Goal: Transaction & Acquisition: Purchase product/service

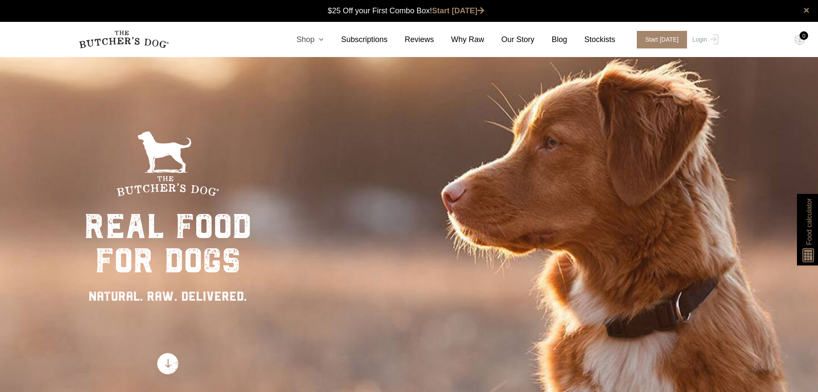
click at [322, 37] on icon at bounding box center [318, 40] width 9 height 8
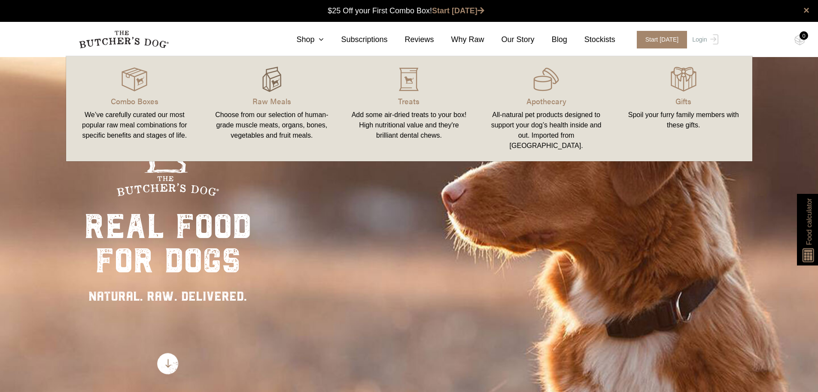
click at [278, 79] on img at bounding box center [272, 80] width 26 height 26
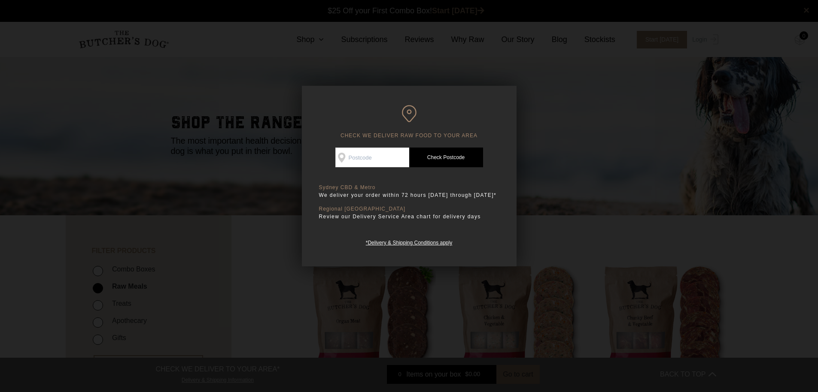
click at [376, 156] on input "Check Availability At" at bounding box center [372, 158] width 74 height 20
type input "4221"
click at [454, 156] on link "Check Postcode" at bounding box center [446, 158] width 74 height 20
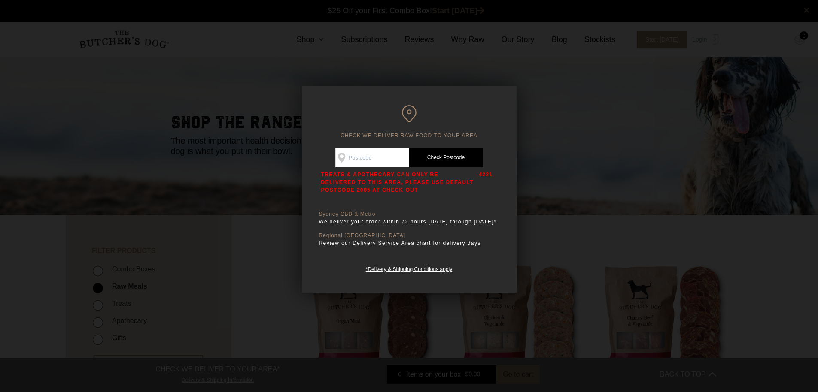
click at [488, 145] on div "CHECK WE DELIVER RAW FOOD TO YOUR AREA Good news! We deliver to your area Check…" at bounding box center [409, 189] width 215 height 207
click at [482, 179] on p "4221" at bounding box center [486, 182] width 14 height 23
click at [559, 257] on div at bounding box center [409, 196] width 818 height 392
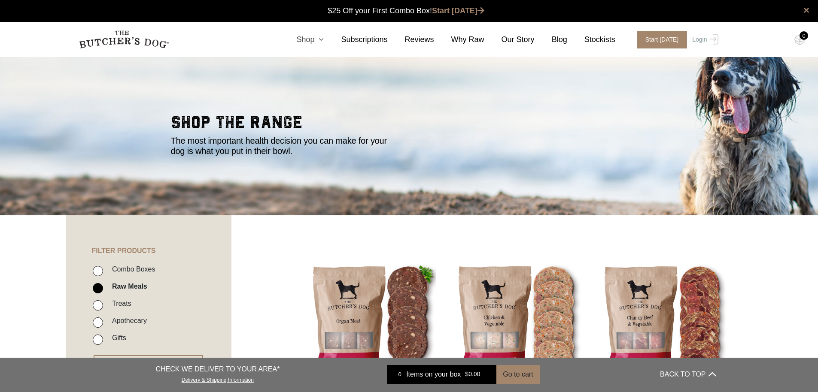
click at [309, 38] on link "Shop" at bounding box center [301, 40] width 45 height 12
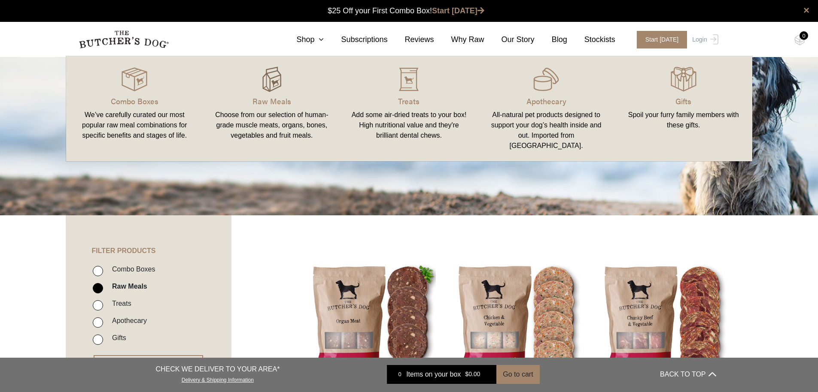
click at [263, 88] on img at bounding box center [272, 80] width 26 height 26
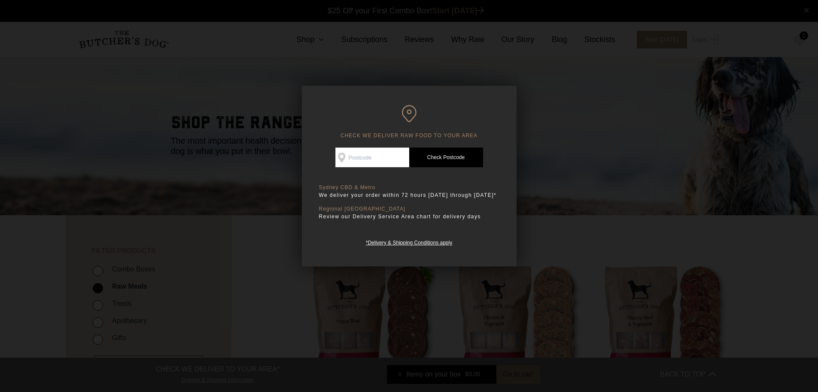
click at [494, 212] on p "Regional [GEOGRAPHIC_DATA]" at bounding box center [409, 209] width 180 height 6
click at [575, 265] on div at bounding box center [409, 196] width 818 height 392
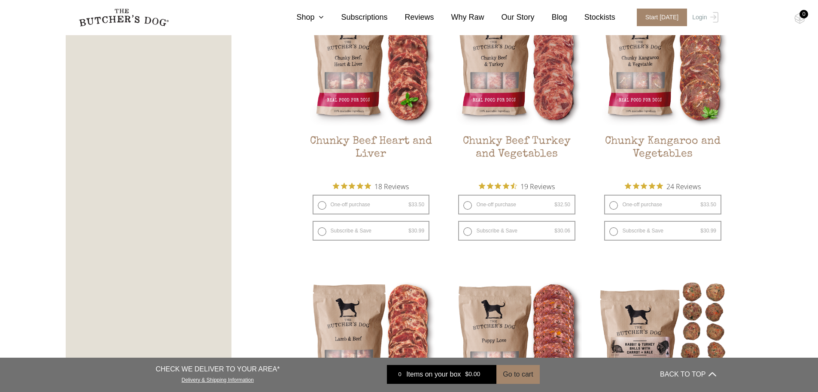
scroll to position [725, 0]
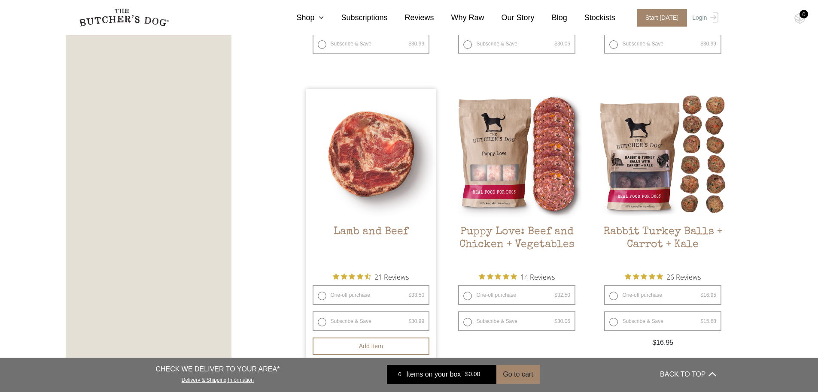
click at [415, 188] on img at bounding box center [371, 154] width 130 height 130
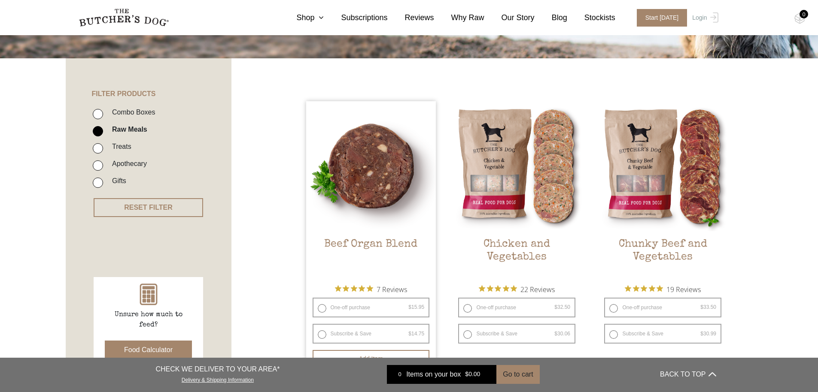
scroll to position [0, 0]
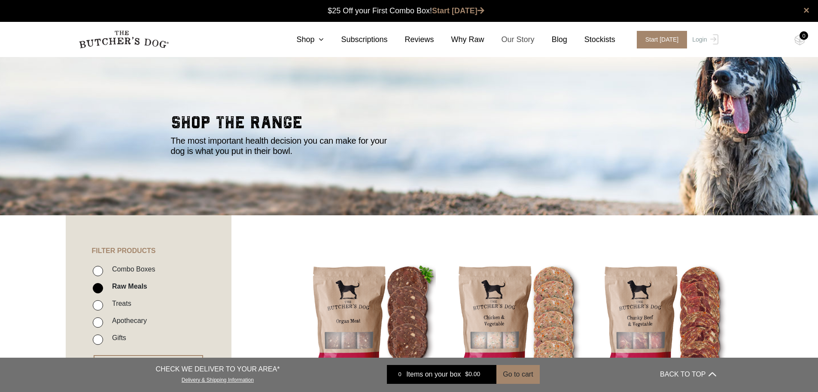
click at [526, 39] on link "Our Story" at bounding box center [509, 40] width 50 height 12
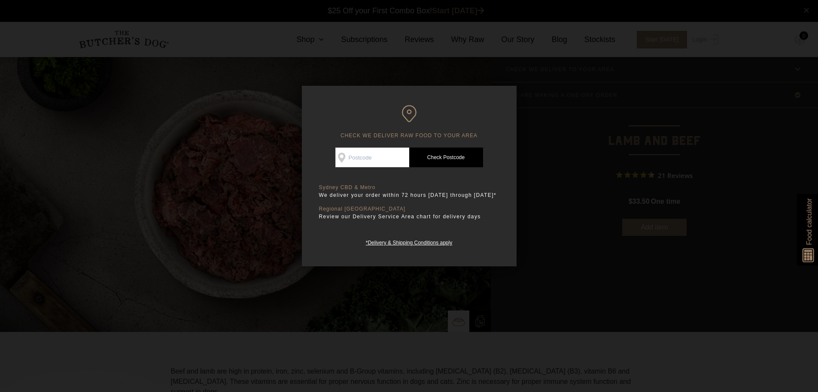
click at [456, 221] on p "Review our Delivery Service Area chart for delivery days" at bounding box center [409, 216] width 180 height 9
click at [491, 116] on h6 "CHECK WE DELIVER RAW FOOD TO YOUR AREA" at bounding box center [409, 122] width 180 height 34
click at [437, 155] on link "Check Postcode" at bounding box center [446, 158] width 74 height 20
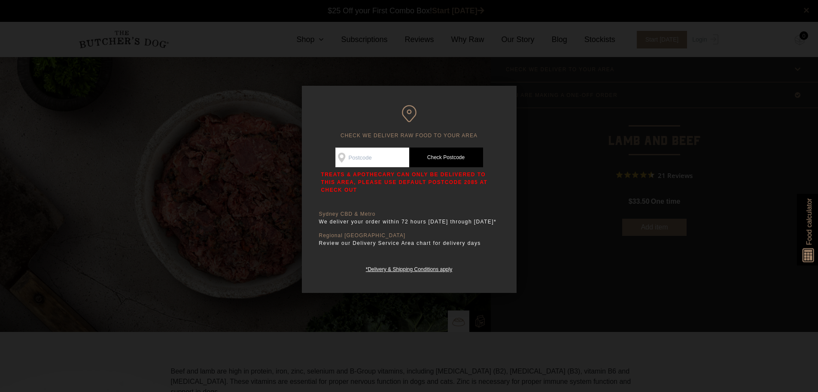
click at [358, 157] on input "Check Availability At" at bounding box center [372, 158] width 74 height 20
click at [419, 191] on p "TREATS & APOTHECARY CAN ONLY BE DELIVERED TO THIS AREA, PLEASE USE DEFAULT POST…" at bounding box center [404, 182] width 167 height 23
click at [374, 154] on input "Check Availability At" at bounding box center [372, 158] width 74 height 20
type input "4221"
click at [453, 154] on link "Check Postcode" at bounding box center [446, 158] width 74 height 20
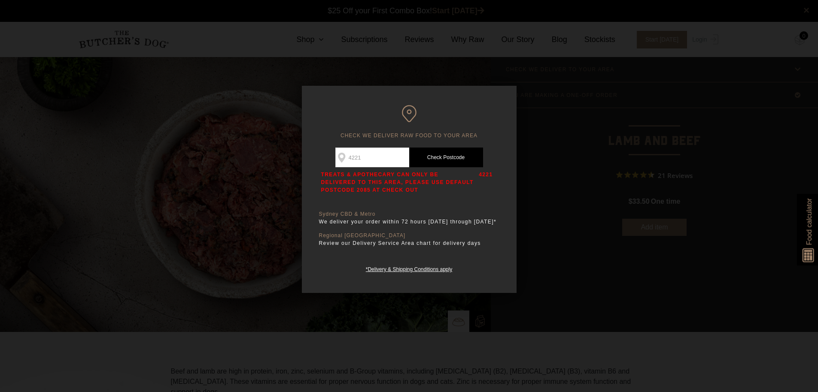
click at [453, 153] on link "Check Postcode" at bounding box center [446, 158] width 74 height 20
click at [452, 157] on link "Check Postcode" at bounding box center [446, 158] width 74 height 20
click at [488, 121] on h6 "CHECK WE DELIVER RAW FOOD TO YOUR AREA" at bounding box center [409, 122] width 180 height 34
click at [509, 196] on div "CHECK WE DELIVER RAW FOOD TO YOUR AREA Good news! We deliver to your area Check…" at bounding box center [409, 189] width 215 height 207
click at [646, 105] on div at bounding box center [409, 196] width 818 height 392
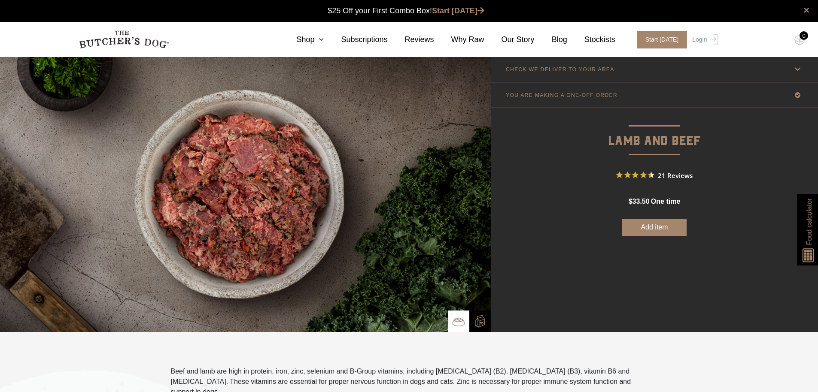
click at [238, 159] on img at bounding box center [245, 195] width 491 height 276
click at [316, 38] on link "Shop" at bounding box center [301, 40] width 45 height 12
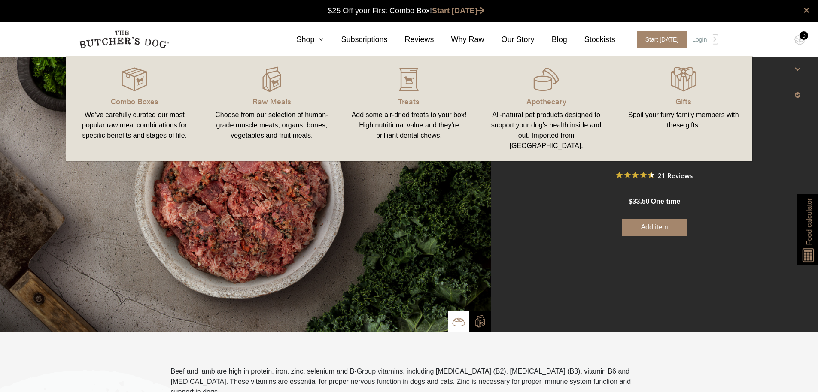
click at [253, 210] on img at bounding box center [245, 195] width 491 height 276
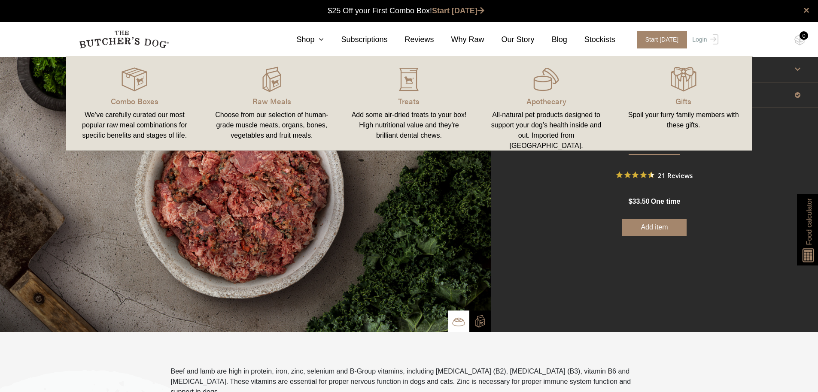
click at [253, 210] on img at bounding box center [245, 195] width 491 height 276
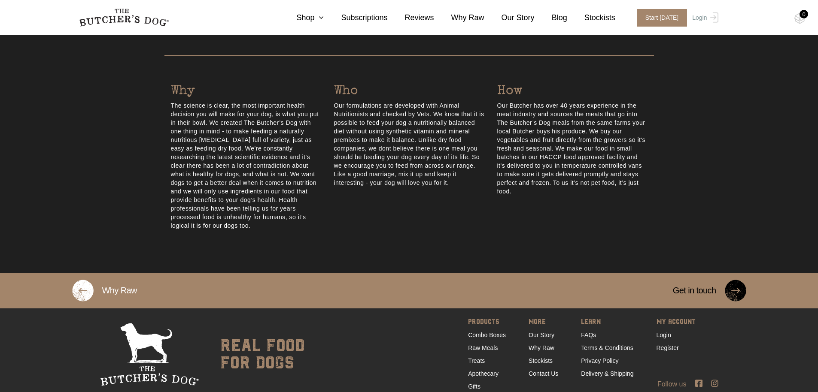
scroll to position [428, 0]
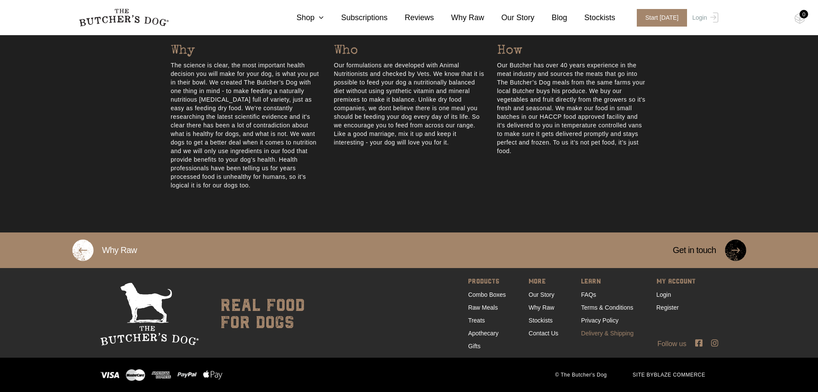
click at [608, 334] on link "Delivery & Shipping" at bounding box center [607, 333] width 52 height 7
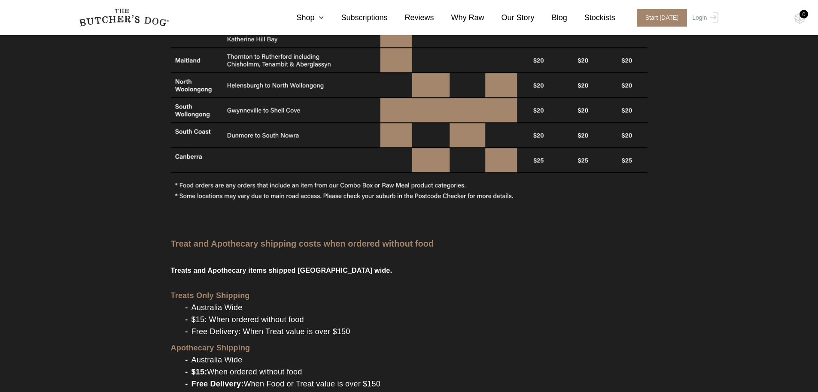
scroll to position [662, 0]
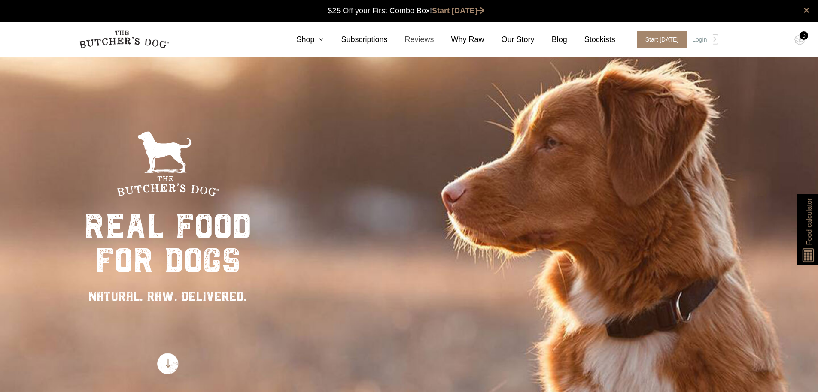
click at [429, 39] on link "Reviews" at bounding box center [411, 40] width 46 height 12
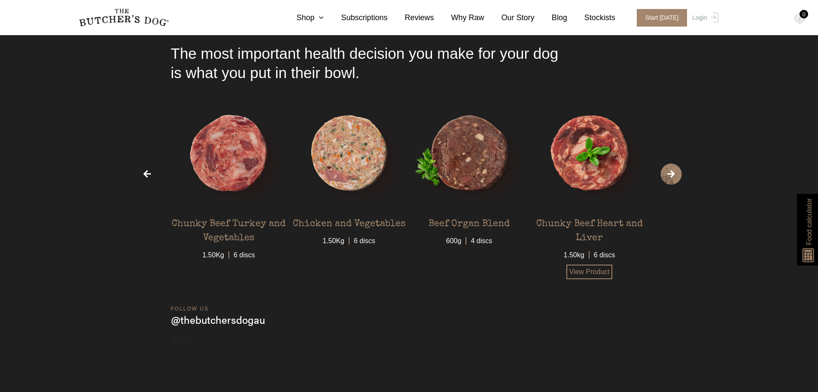
scroll to position [2881, 0]
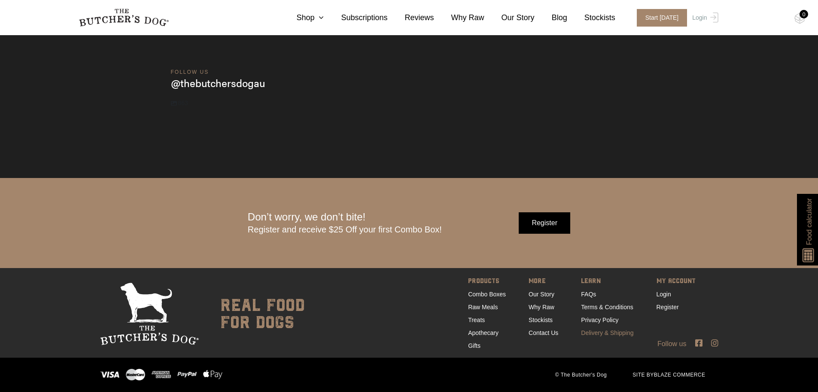
click at [615, 333] on link "Delivery & Shipping" at bounding box center [607, 333] width 52 height 7
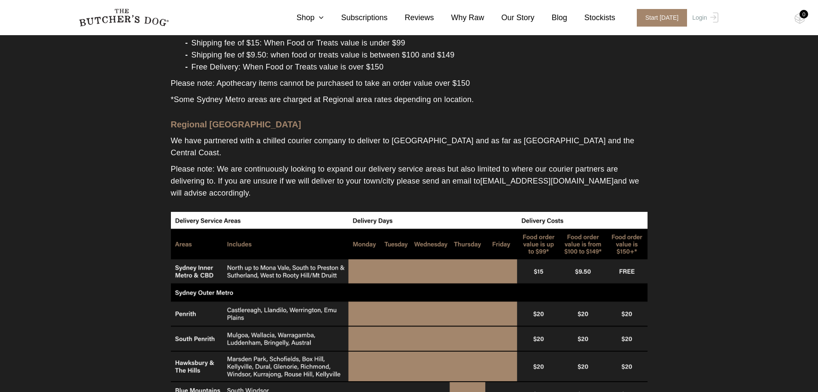
scroll to position [363, 0]
